Goal: Transaction & Acquisition: Purchase product/service

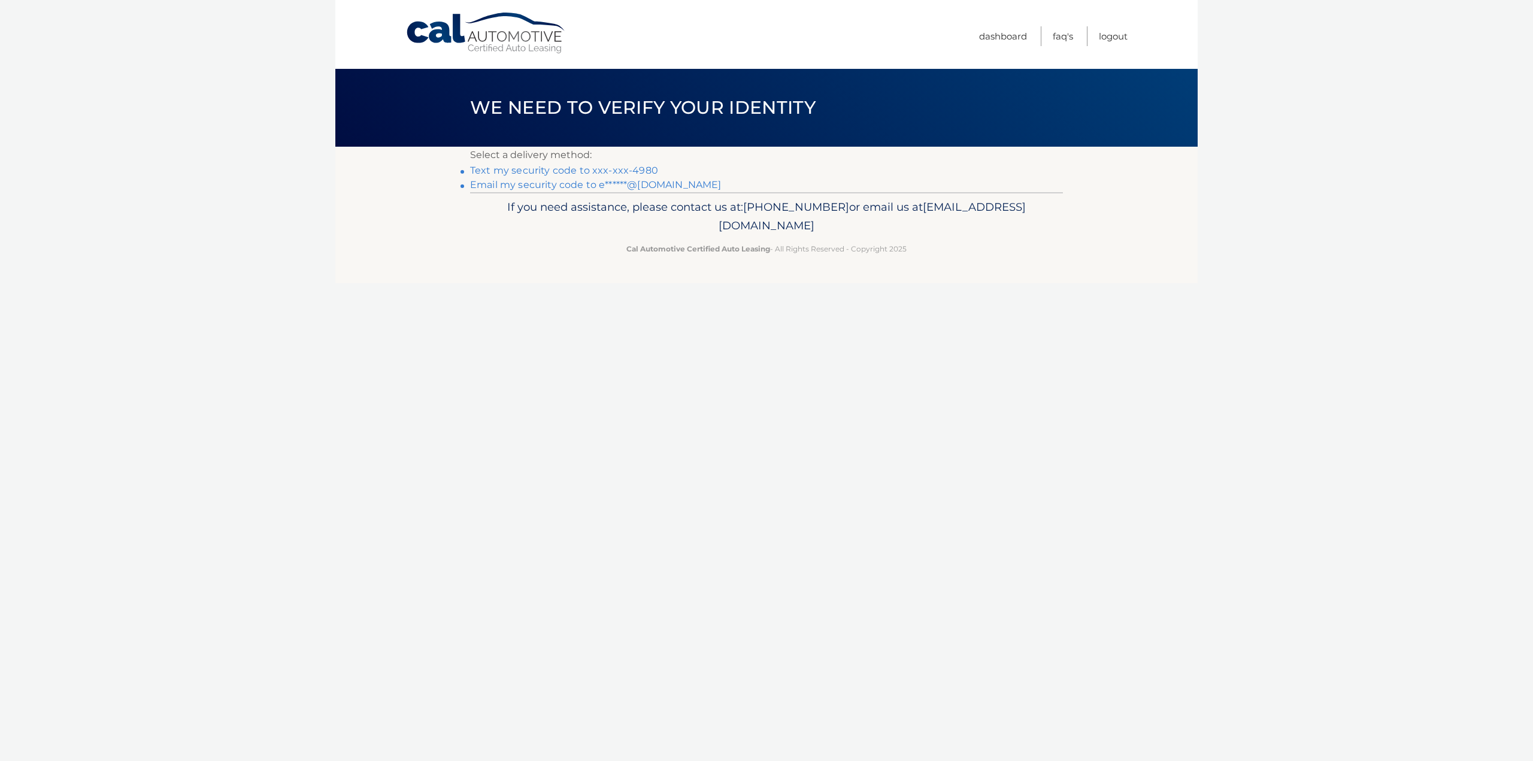
click at [632, 169] on link "Text my security code to xxx-xxx-4980" at bounding box center [564, 170] width 188 height 11
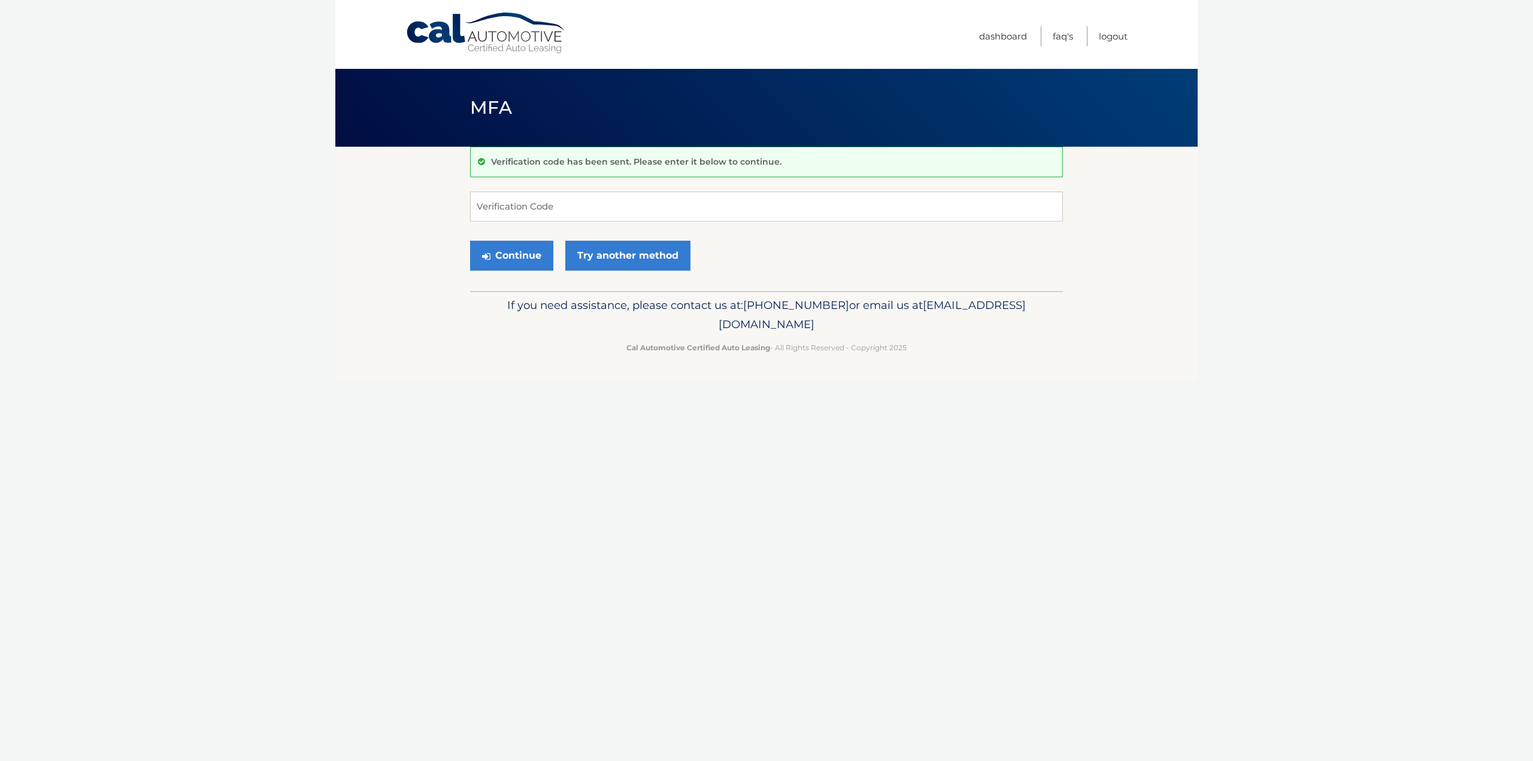
drag, startPoint x: 0, startPoint y: 0, endPoint x: 1301, endPoint y: 134, distance: 1308.3
click at [1301, 134] on body "Cal Automotive Menu Dashboard FAQ's Logout MFA" at bounding box center [766, 380] width 1533 height 761
click at [1019, 209] on input "Verification Code" at bounding box center [766, 207] width 593 height 30
type input "948460"
click at [514, 256] on button "Continue" at bounding box center [511, 256] width 83 height 30
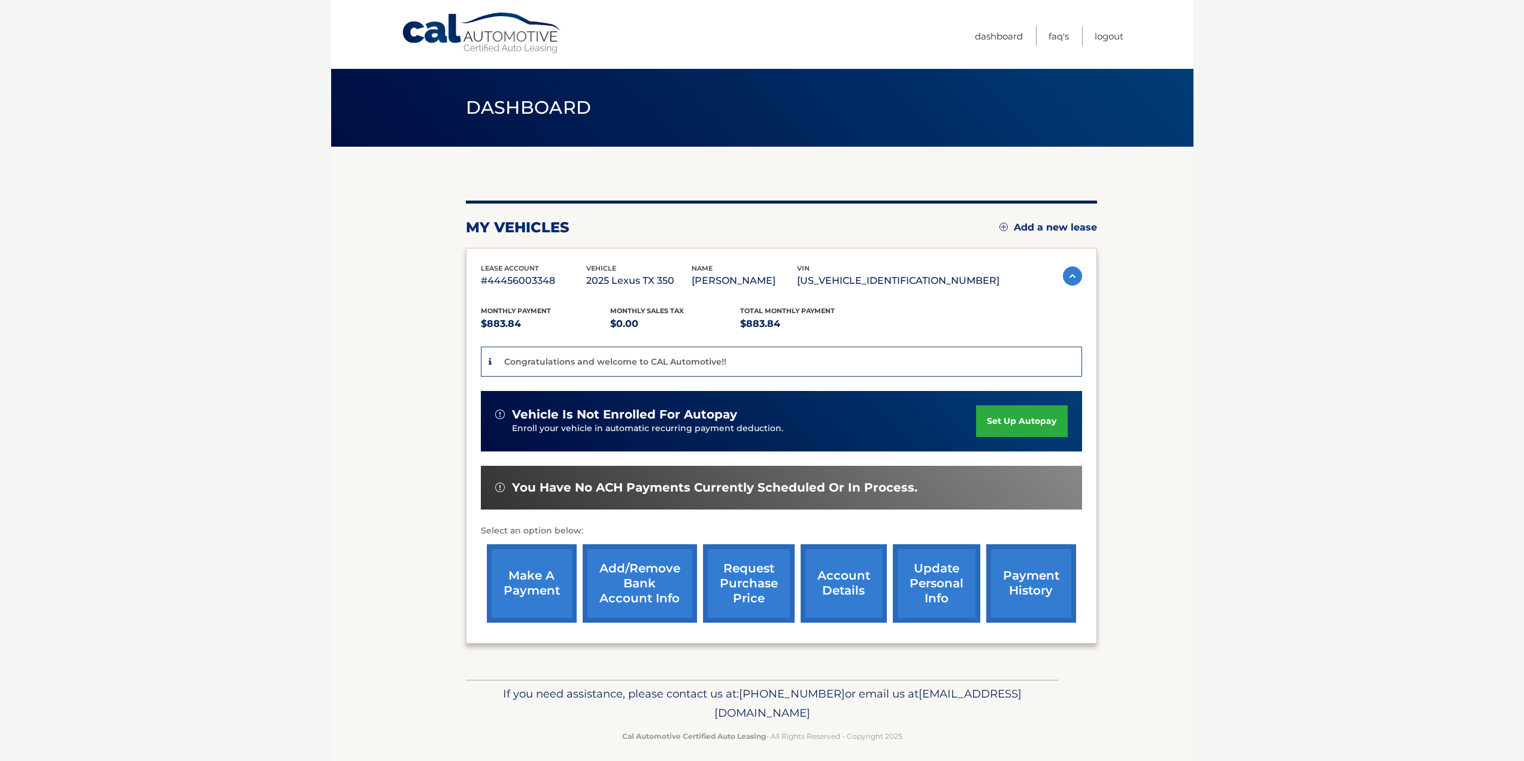
click at [387, 356] on section "my vehicles Add a new lease lease account #44456003348 vehicle 2025 Lexus TX 35…" at bounding box center [762, 413] width 862 height 533
click at [545, 576] on link "make a payment" at bounding box center [532, 583] width 90 height 78
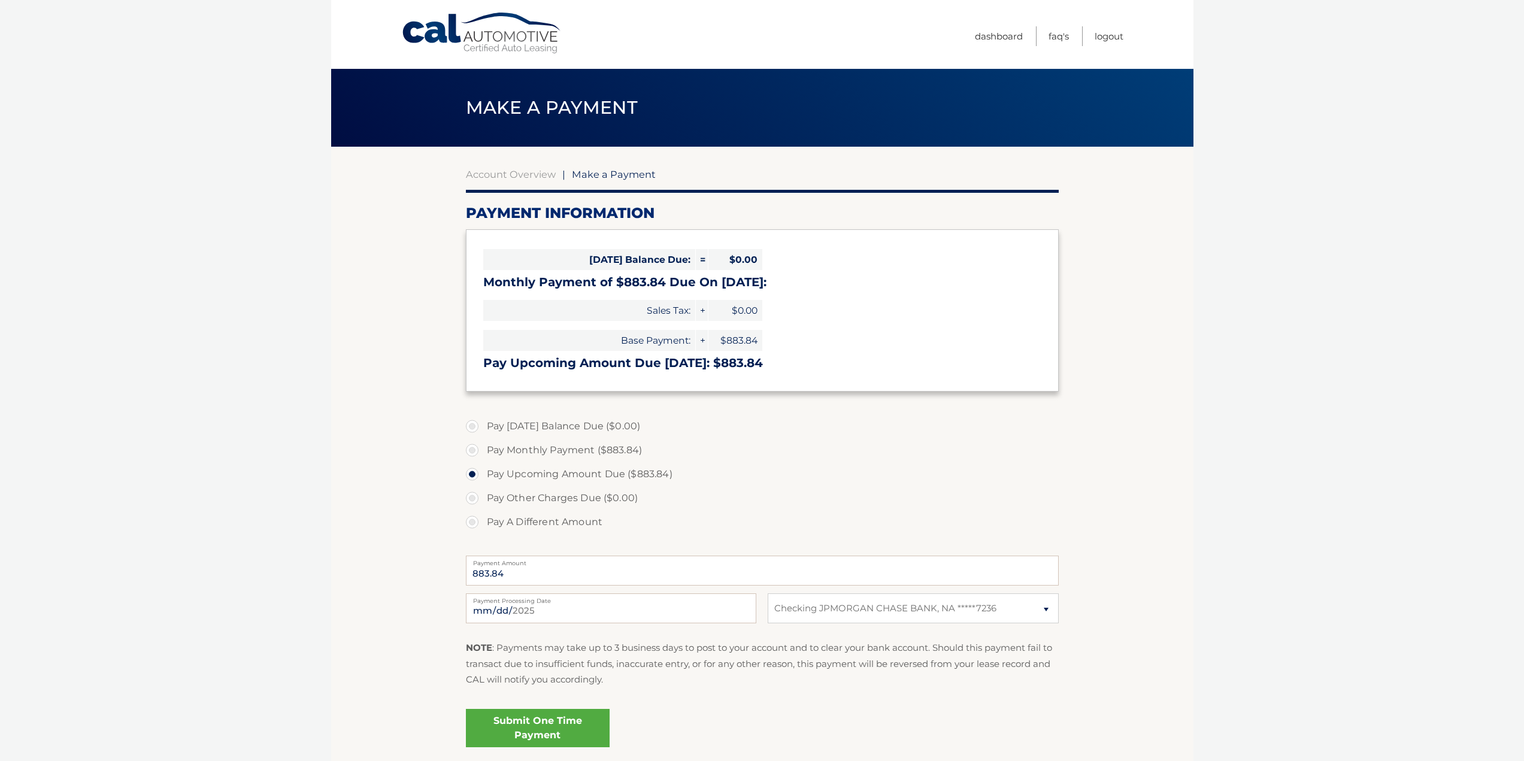
select select "MDI3NDdiMGUtODYwZC00ZjdiLTg3MDAtMGY1ZmJmYWE3MjUw"
click at [561, 730] on link "Submit One Time Payment" at bounding box center [538, 728] width 144 height 38
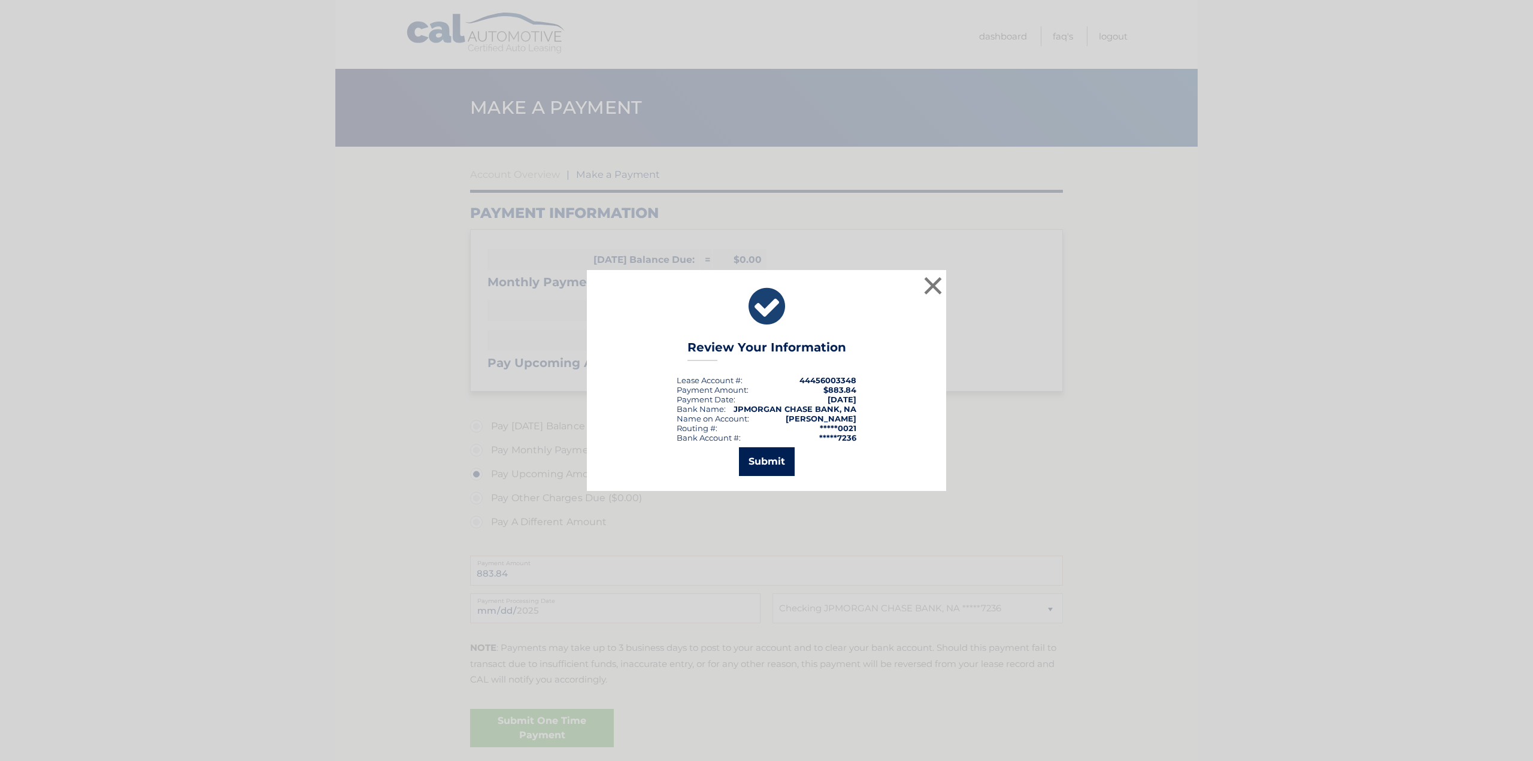
click at [777, 469] on button "Submit" at bounding box center [767, 461] width 56 height 29
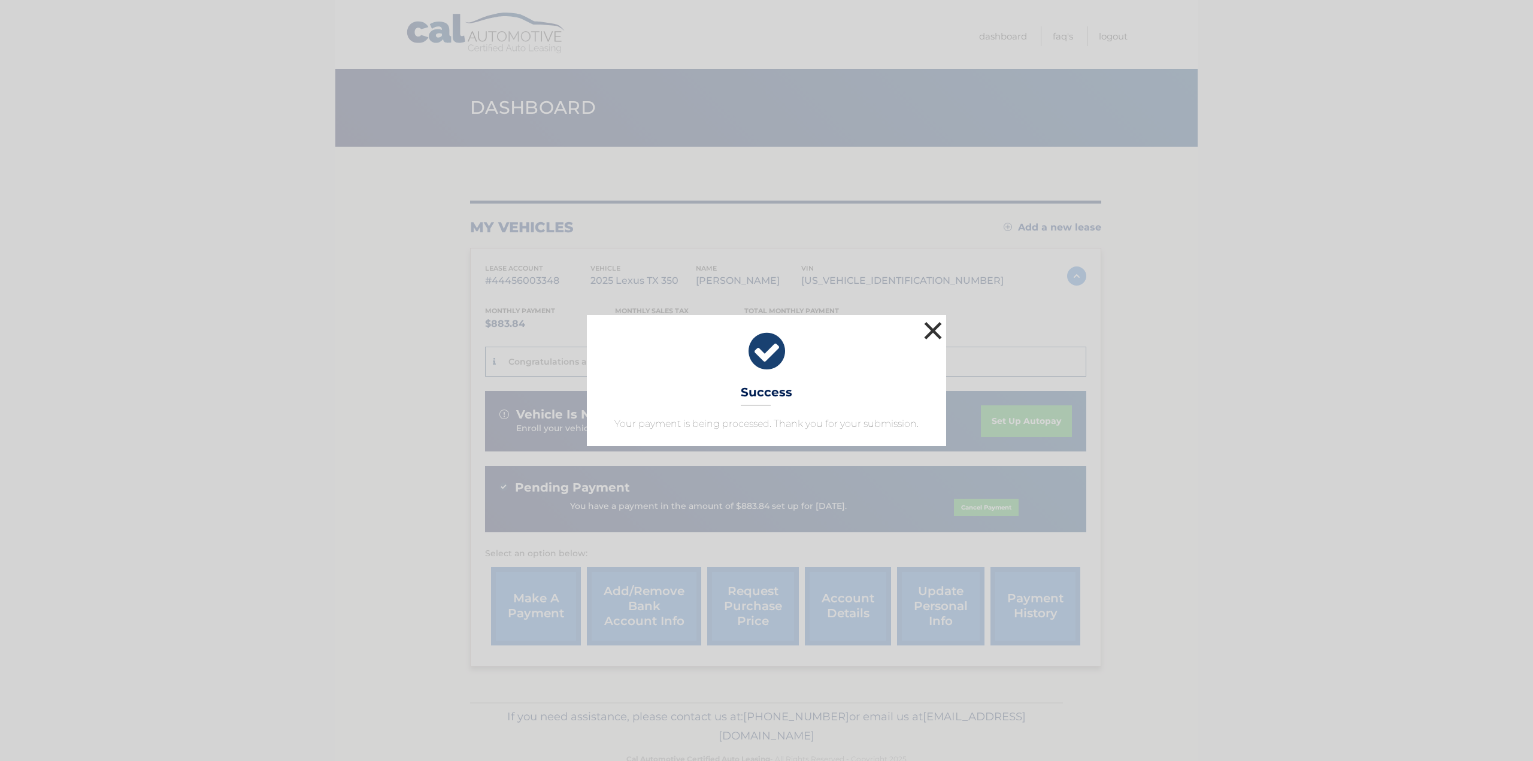
click at [937, 328] on button "×" at bounding box center [933, 331] width 24 height 24
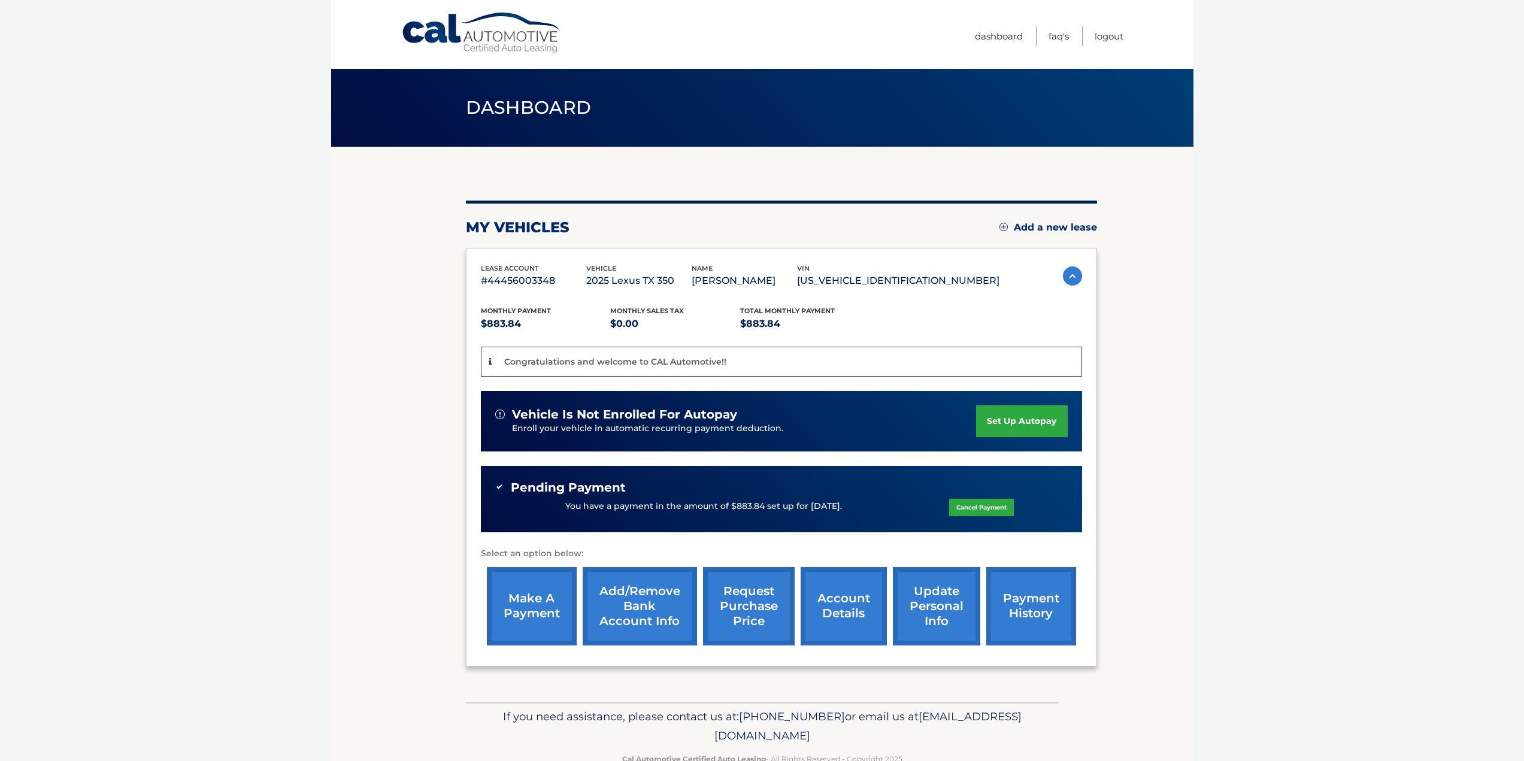
click at [415, 441] on section "my vehicles Add a new lease lease account #44456003348 vehicle 2025 Lexus TX 35…" at bounding box center [762, 425] width 862 height 556
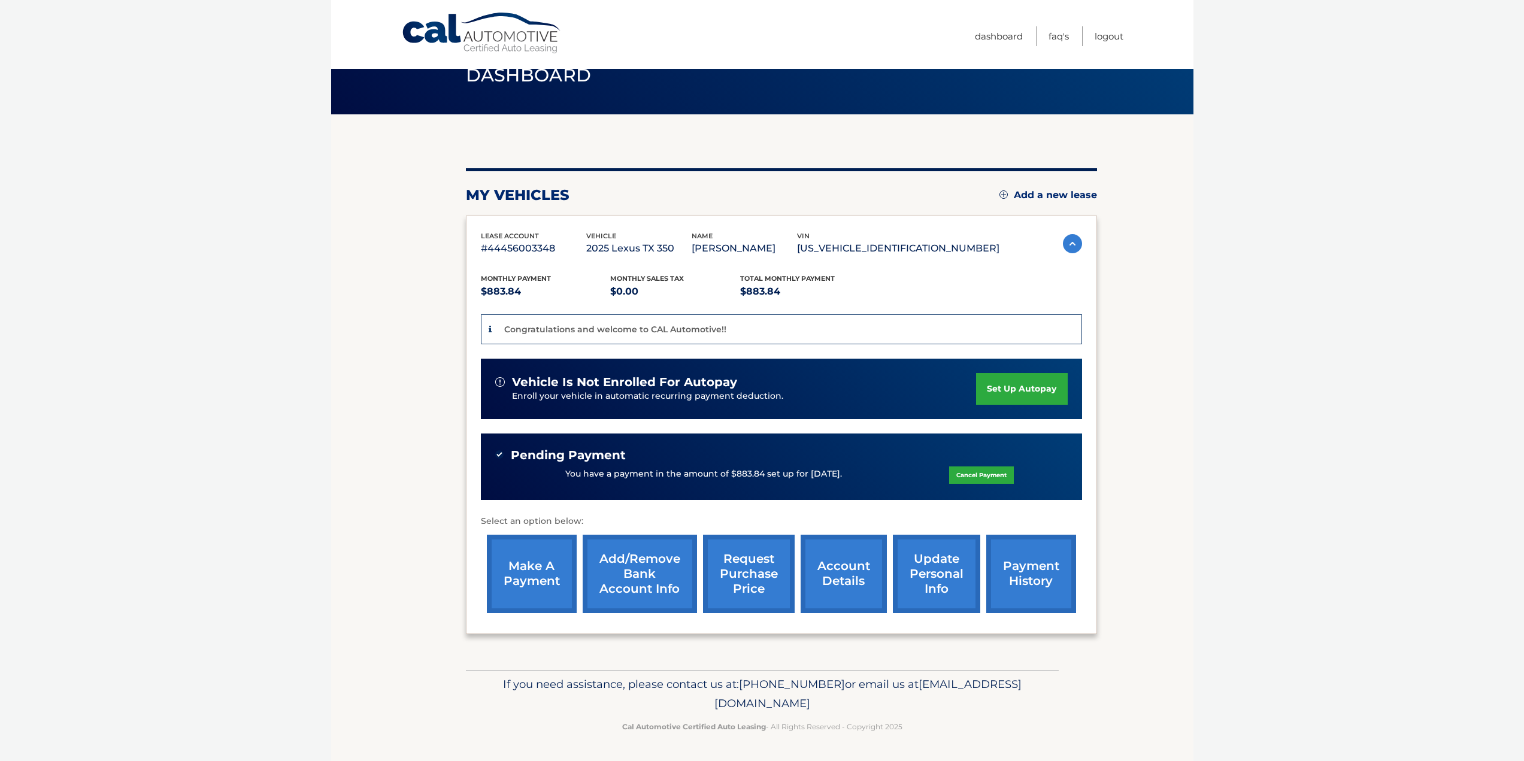
click at [839, 587] on link "account details" at bounding box center [844, 574] width 86 height 78
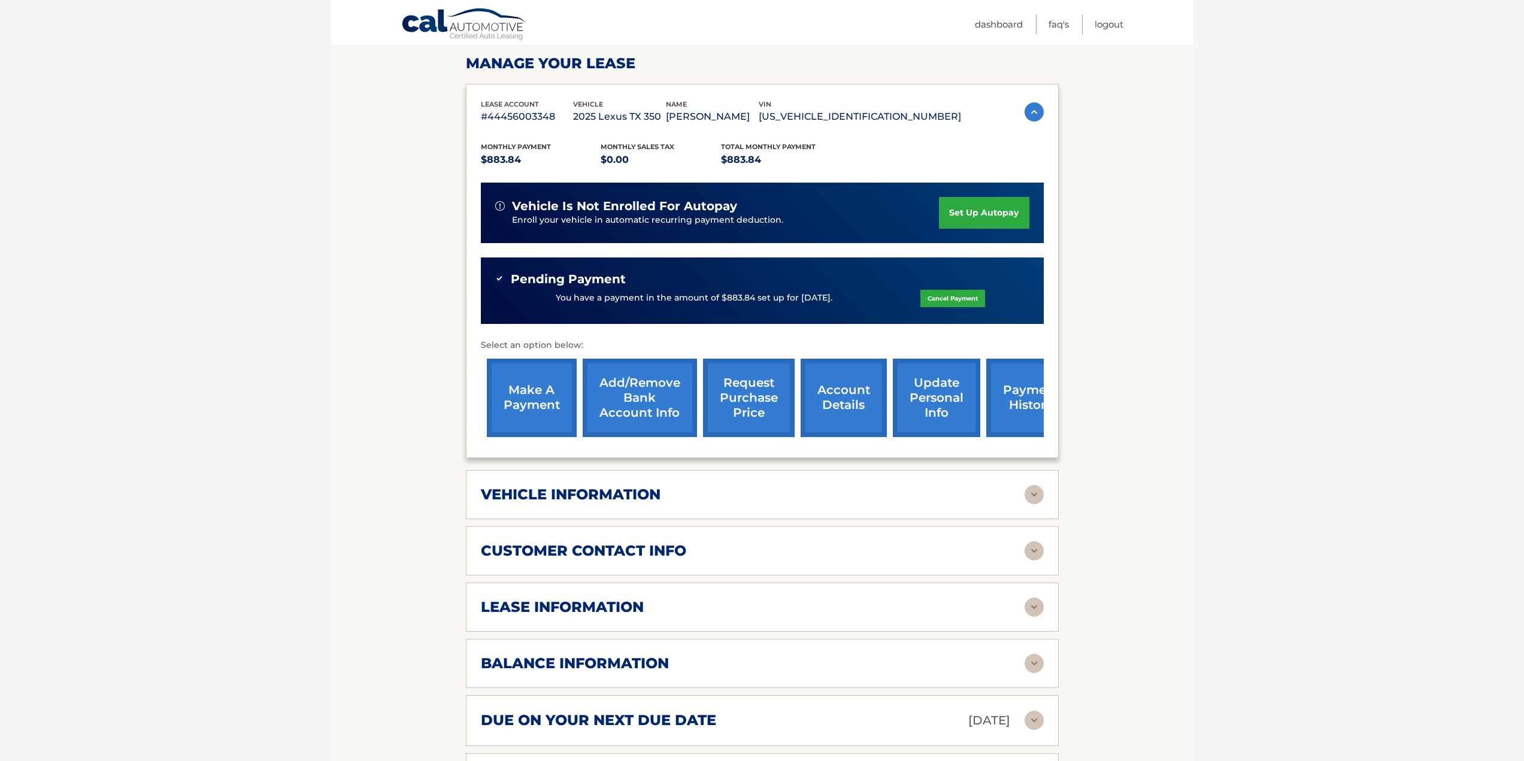
scroll to position [419, 0]
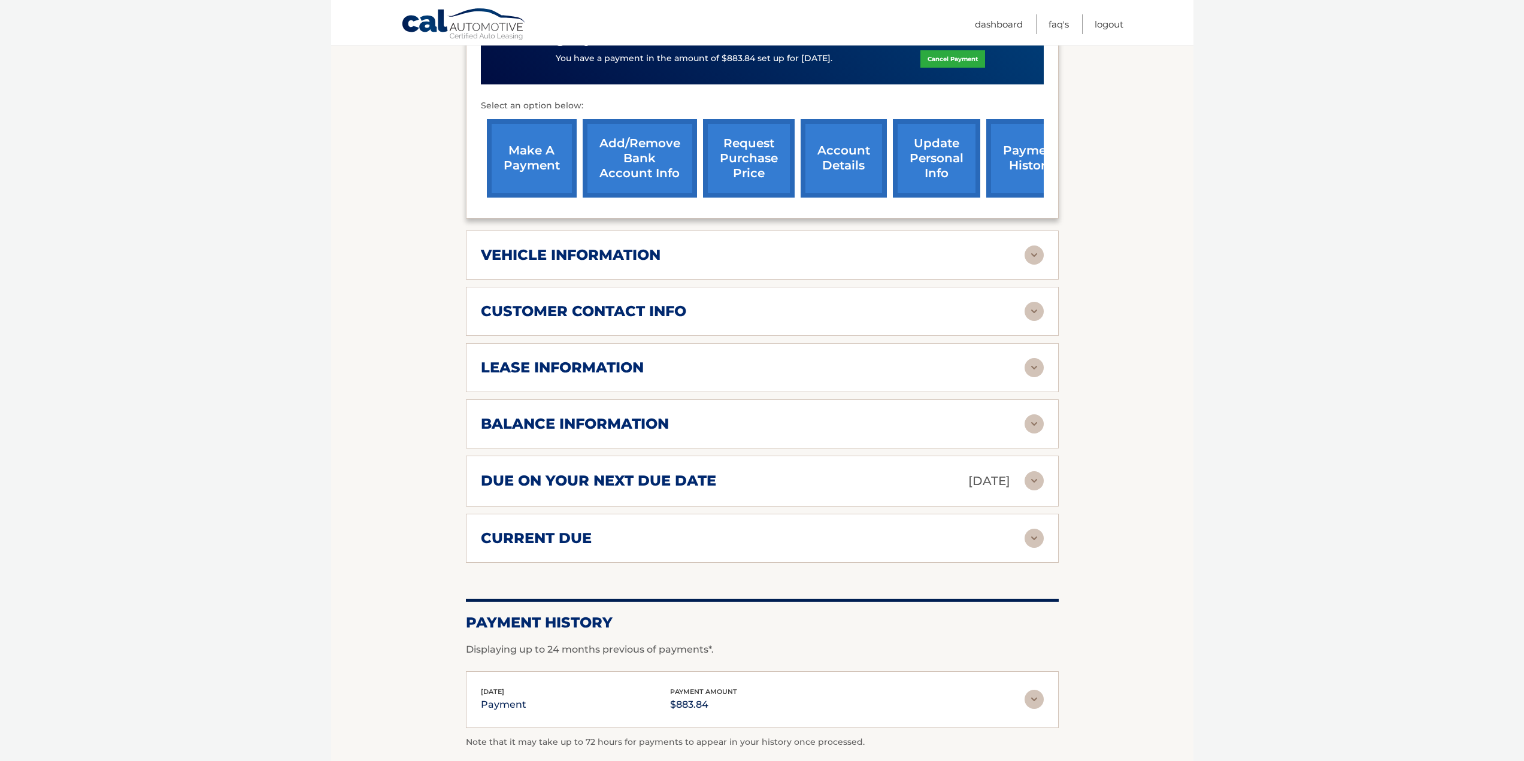
click at [1034, 480] on img at bounding box center [1034, 480] width 19 height 19
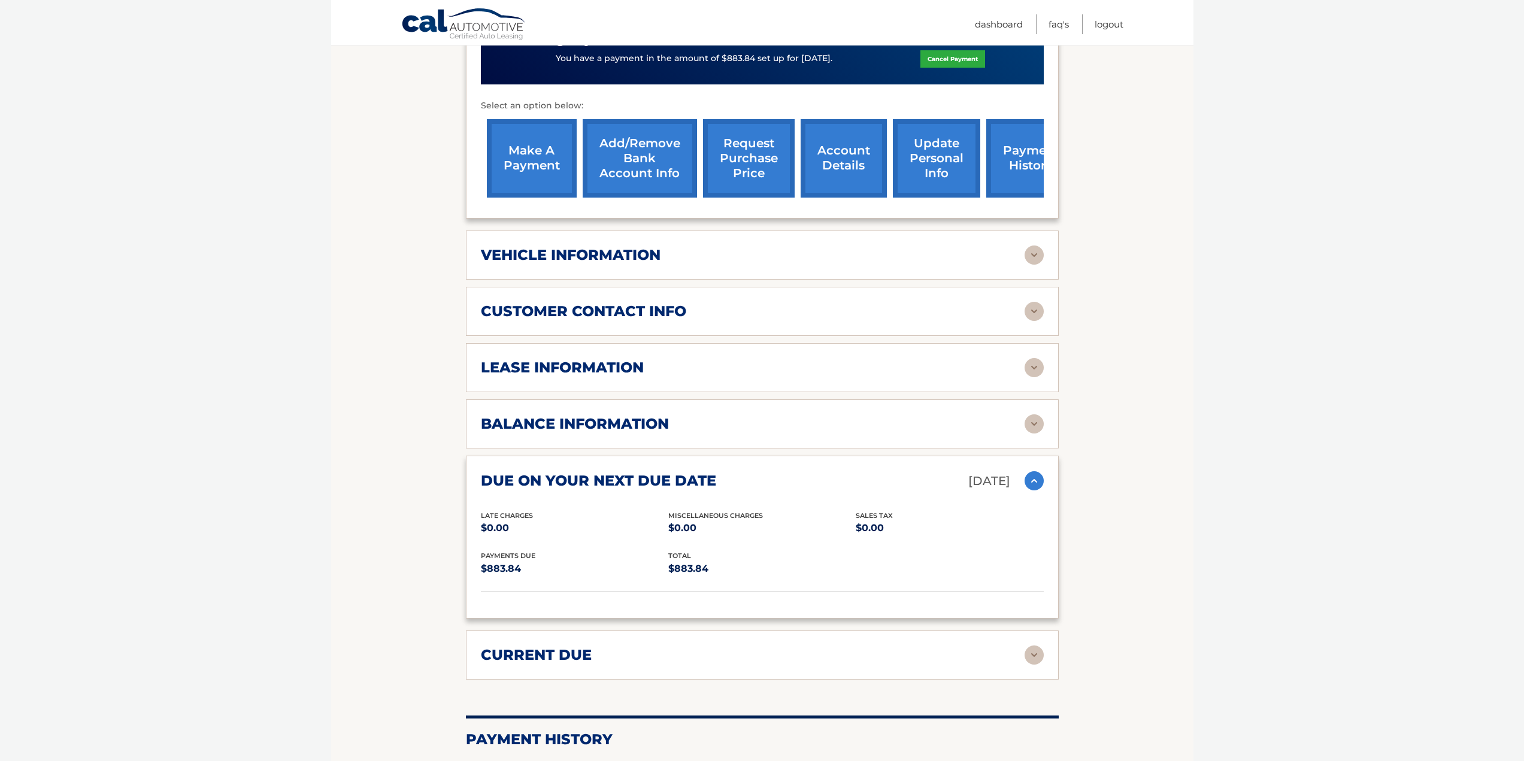
click at [1034, 480] on img at bounding box center [1034, 480] width 19 height 19
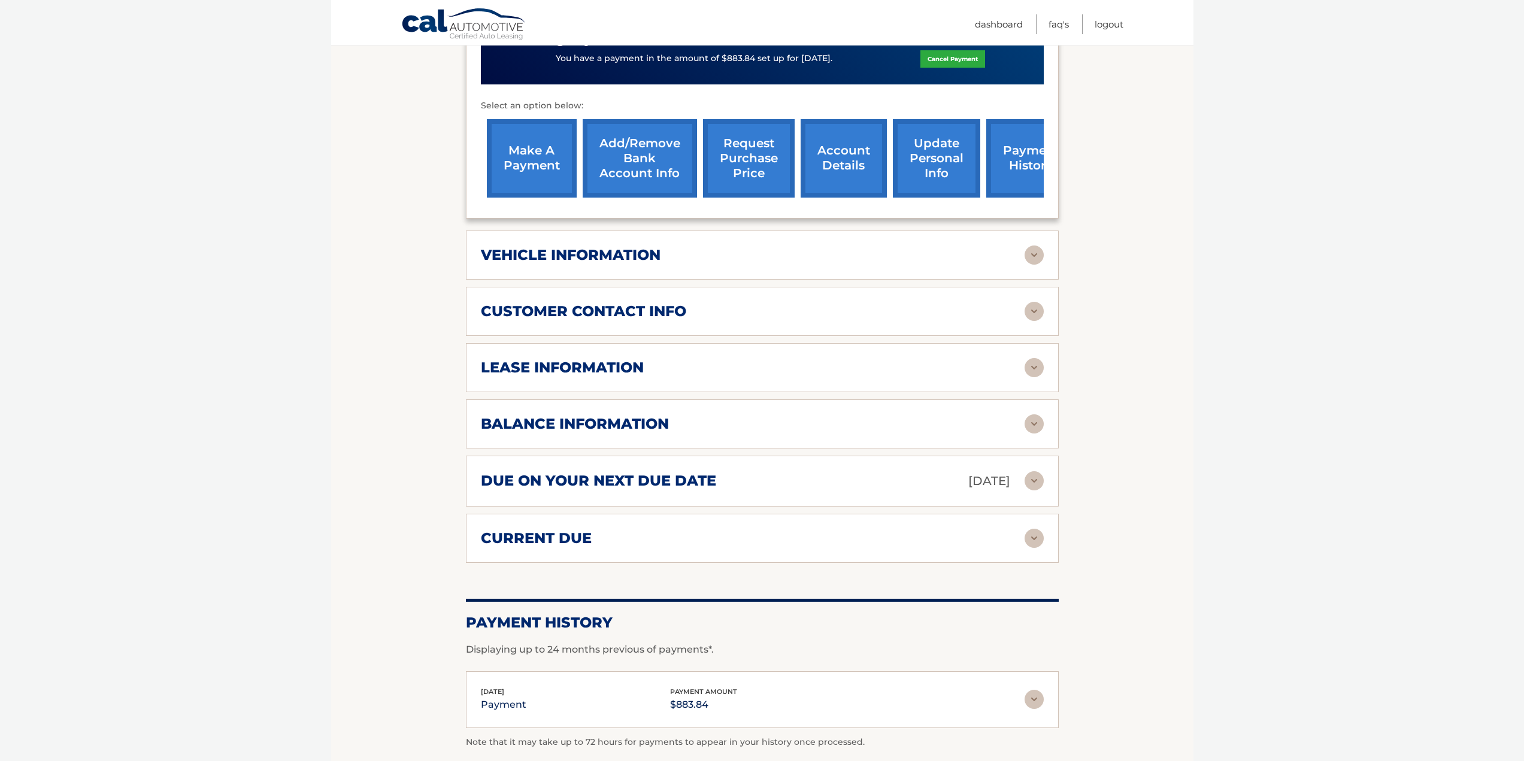
click at [925, 541] on div "current due" at bounding box center [753, 538] width 544 height 18
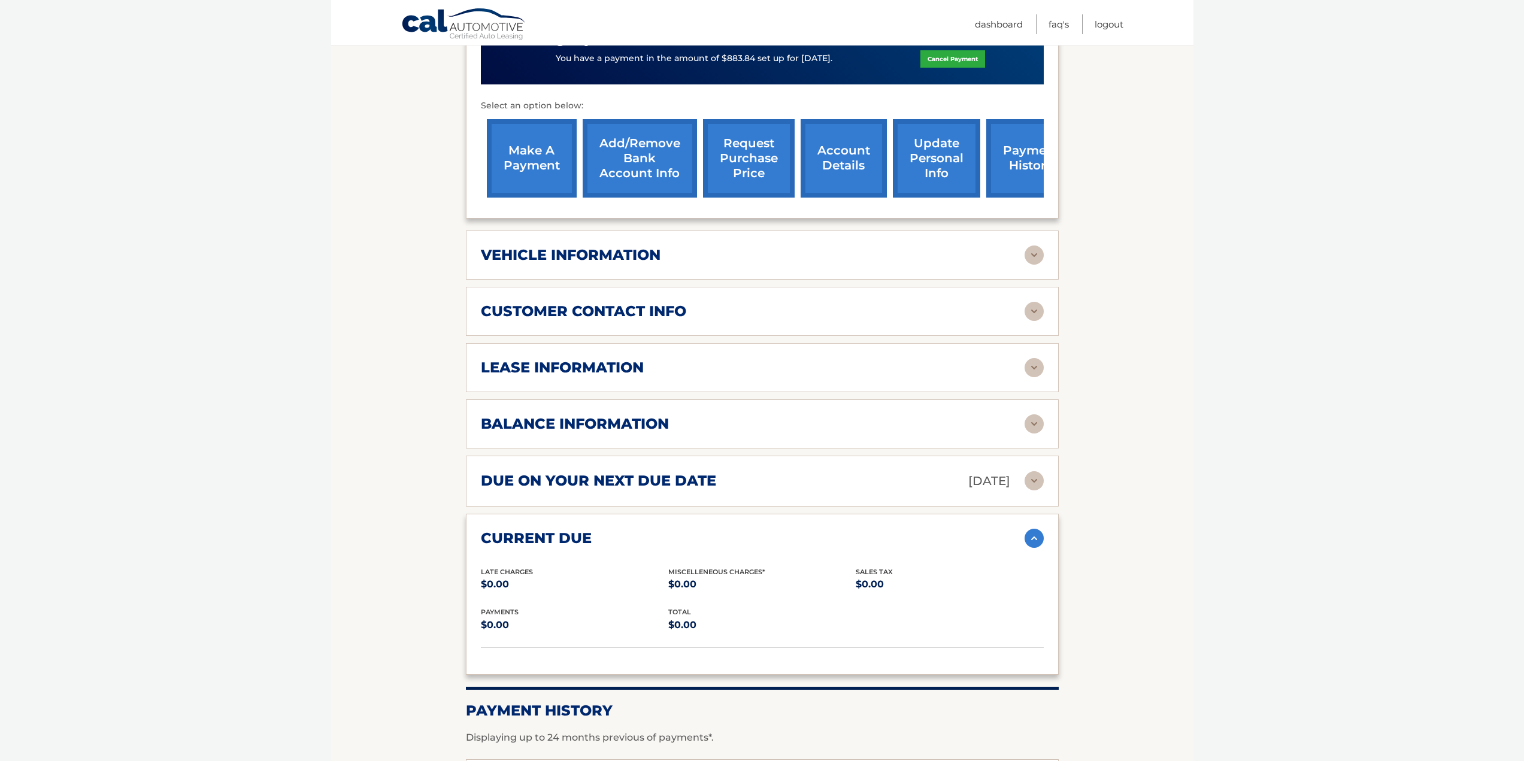
click at [925, 541] on div "current due" at bounding box center [753, 538] width 544 height 18
